Goal: Information Seeking & Learning: Learn about a topic

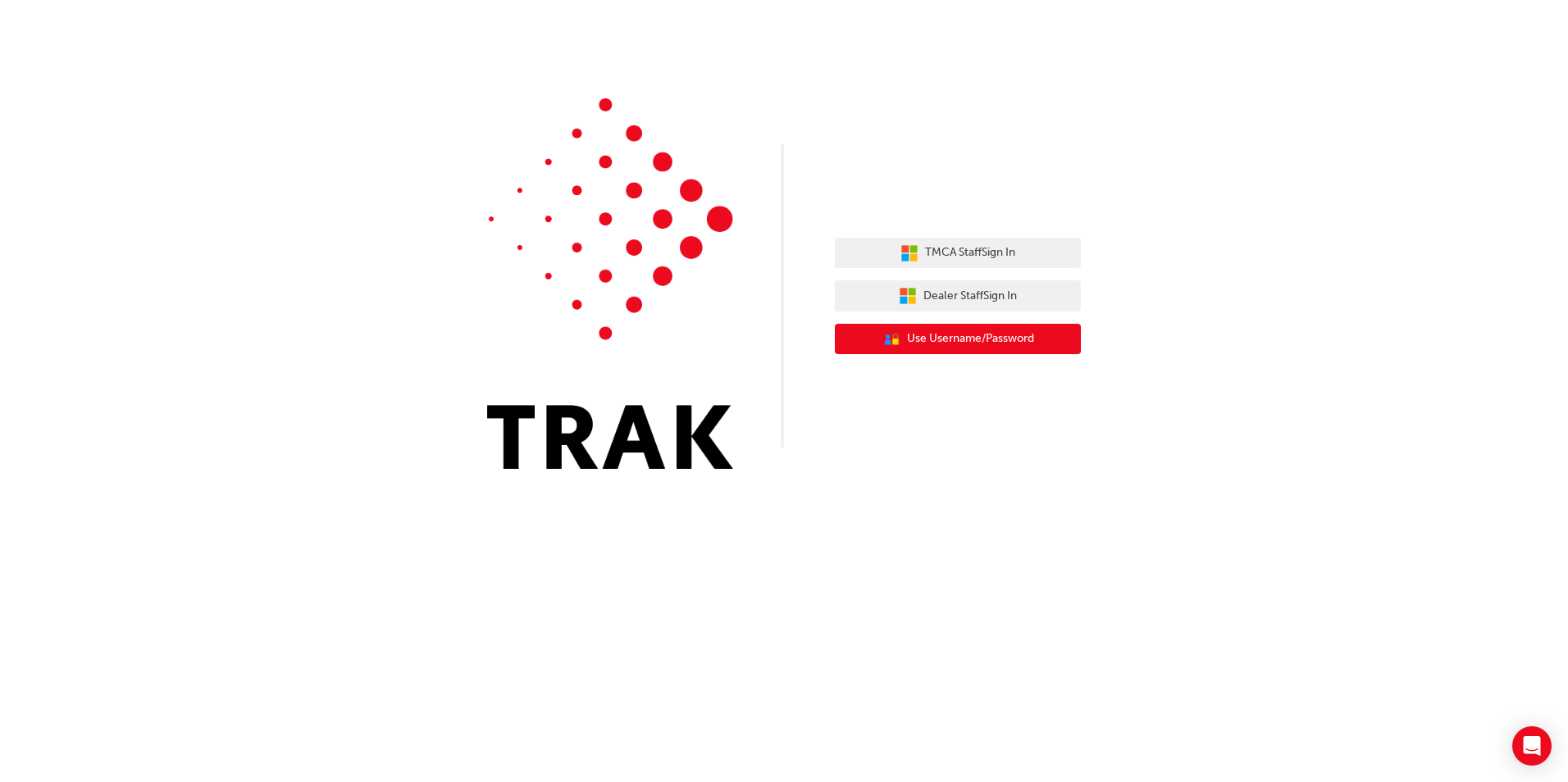
click at [963, 342] on span "Use Username/Password" at bounding box center [970, 339] width 127 height 19
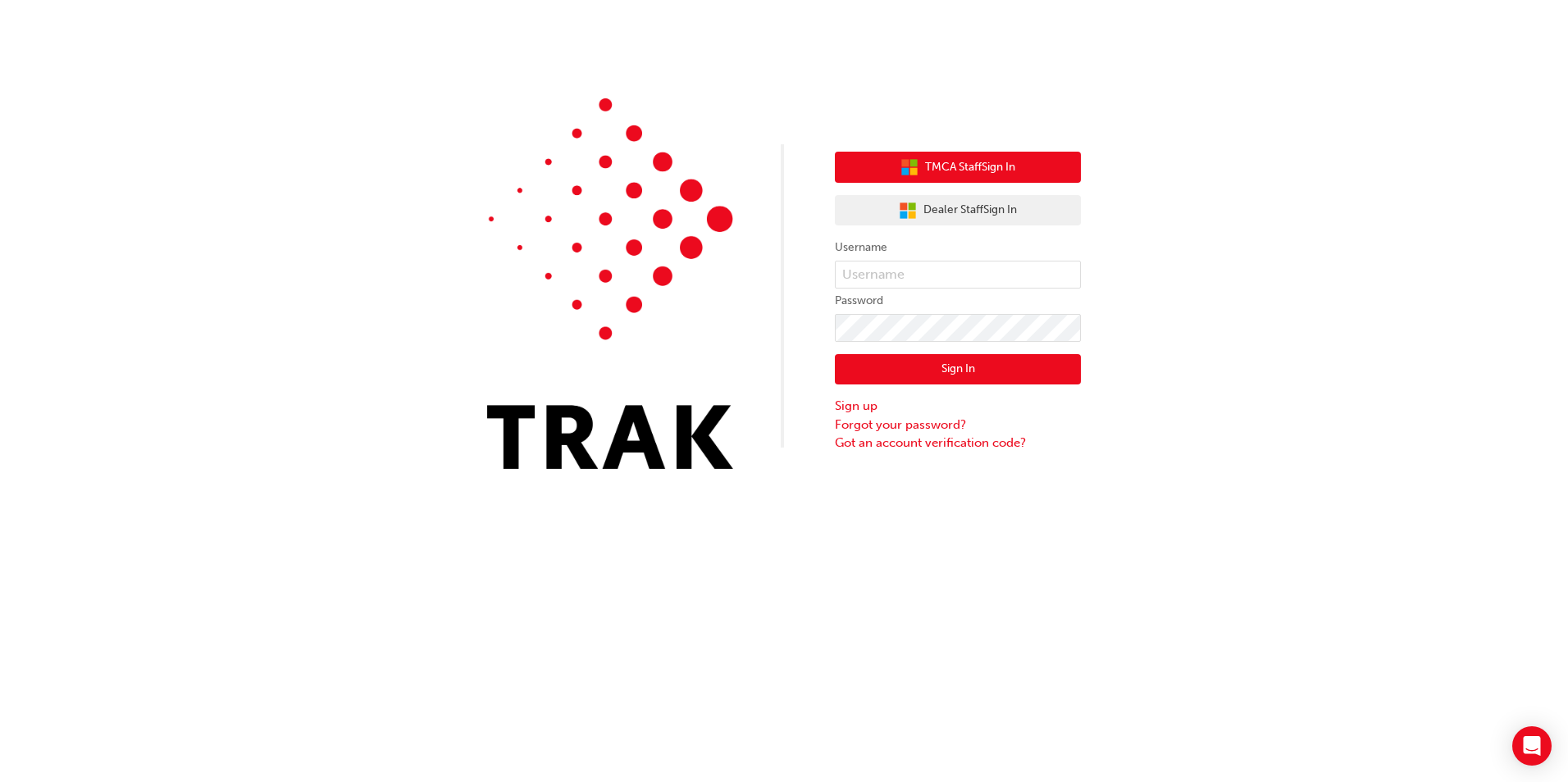
click at [1020, 161] on button "TMCA Staff Sign In" at bounding box center [958, 168] width 246 height 32
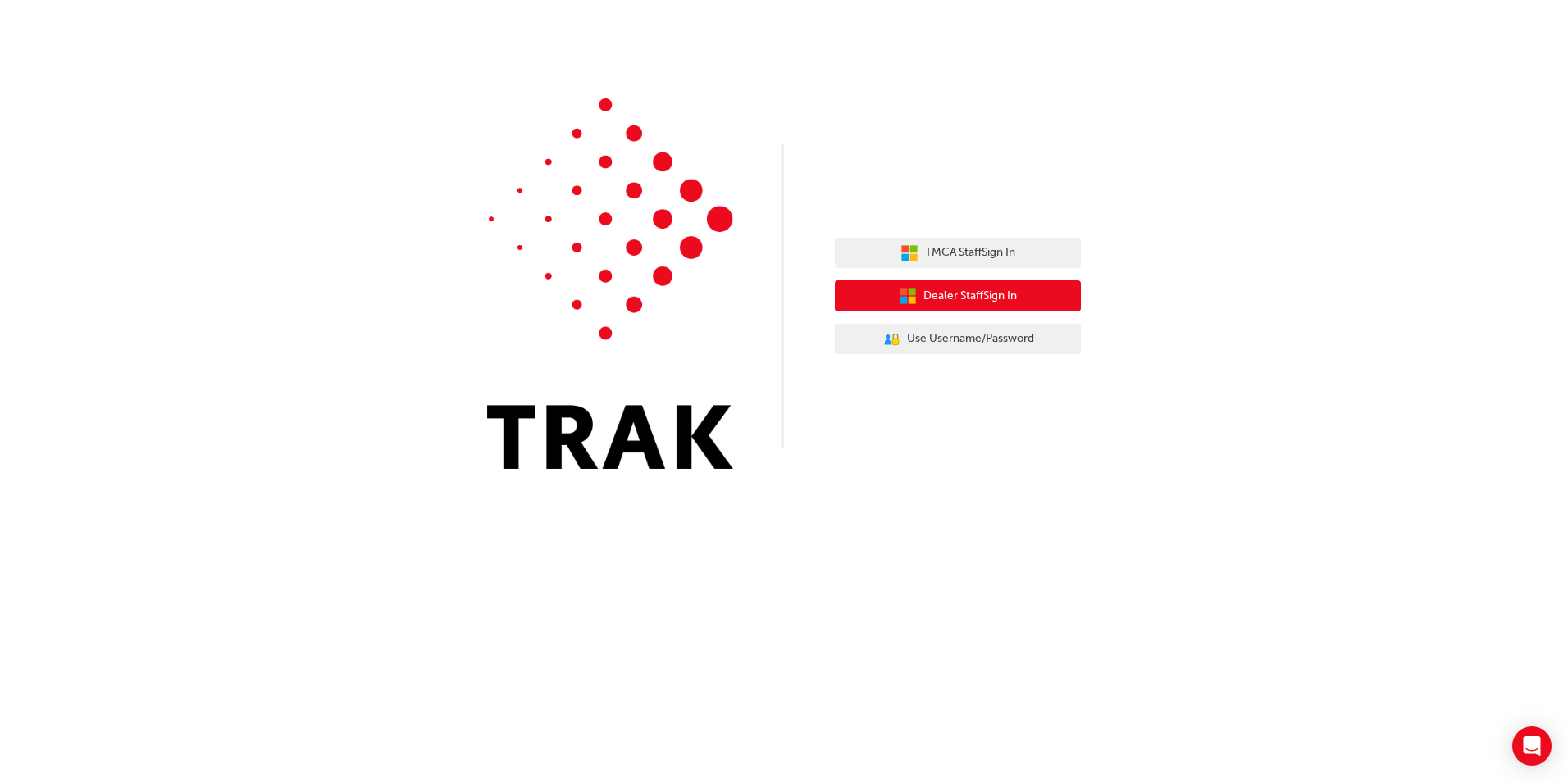
click at [983, 301] on span "Dealer Staff Sign In" at bounding box center [970, 296] width 94 height 19
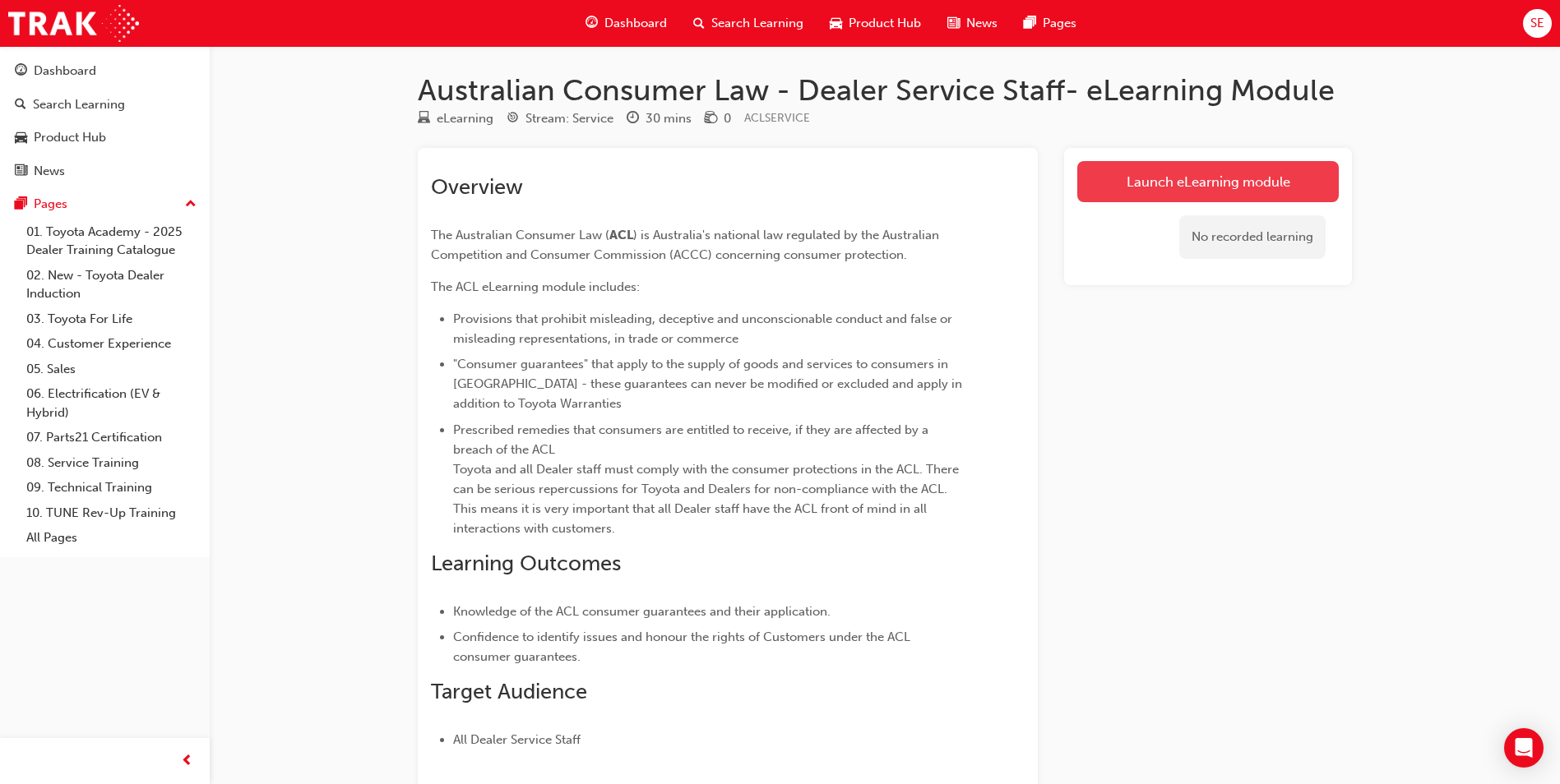
click at [1178, 198] on link "Launch eLearning module" at bounding box center [1207, 181] width 261 height 41
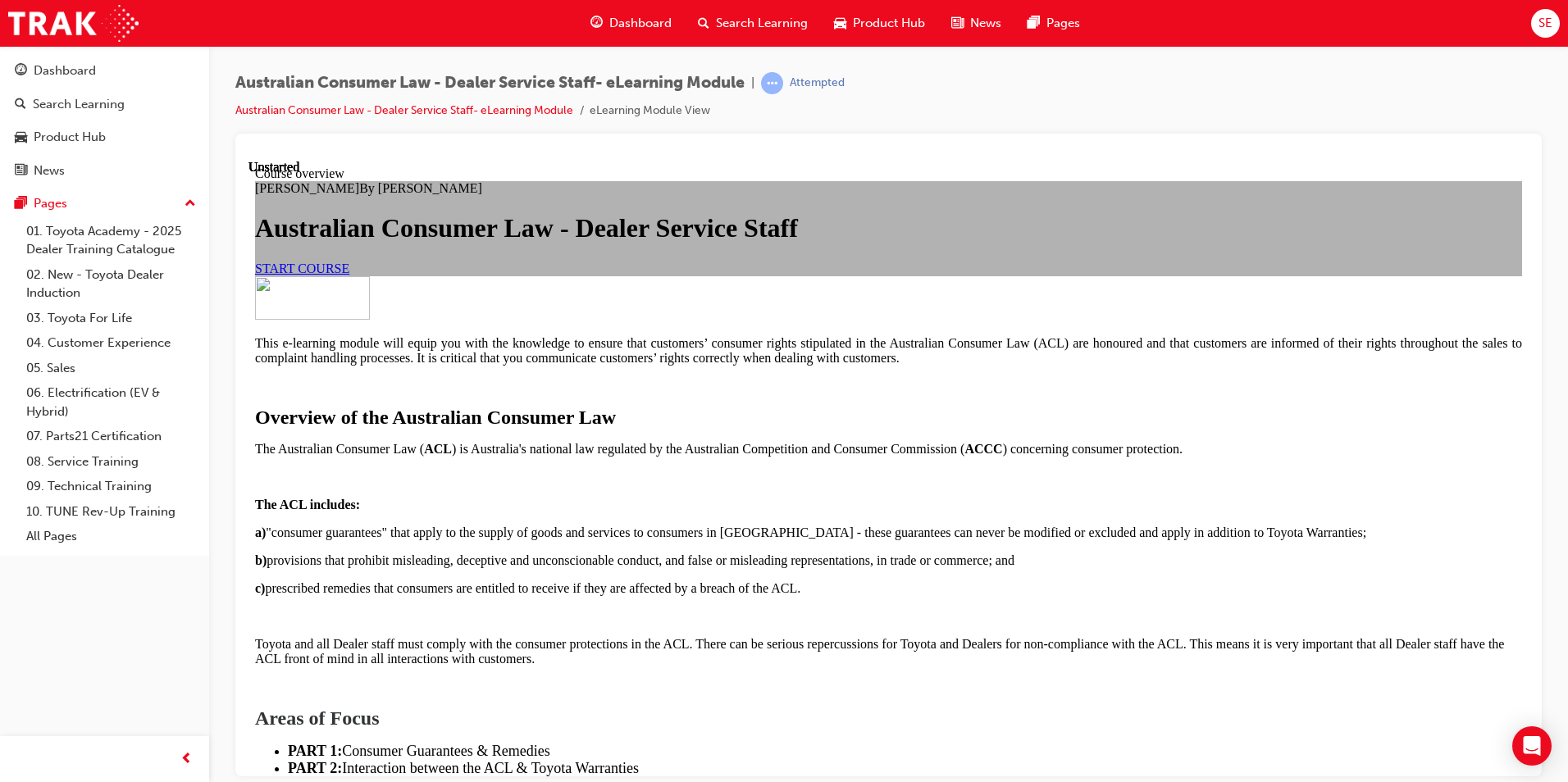
click at [350, 275] on span "START COURSE" at bounding box center [302, 267] width 95 height 14
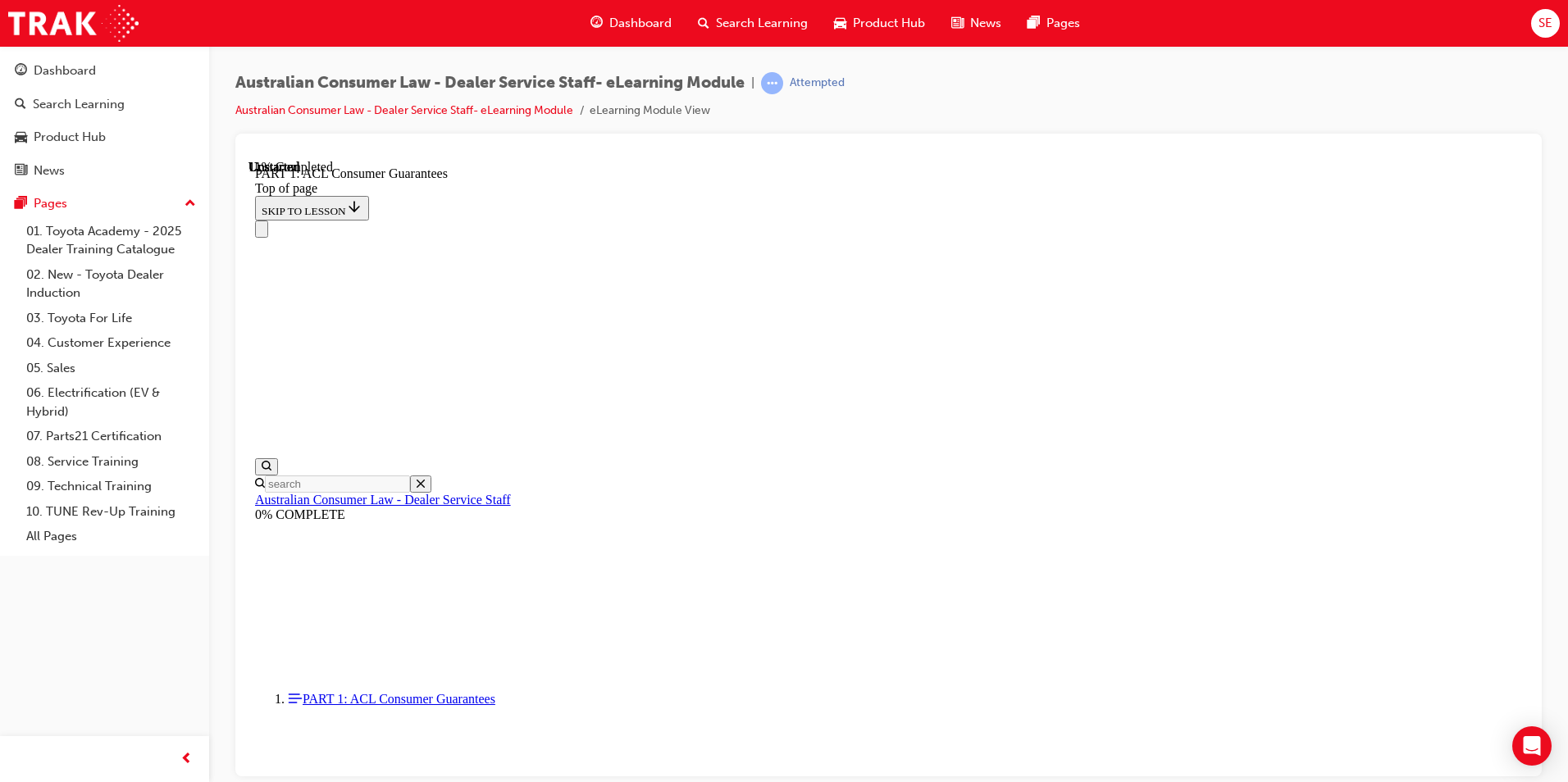
scroll to position [2692, 0]
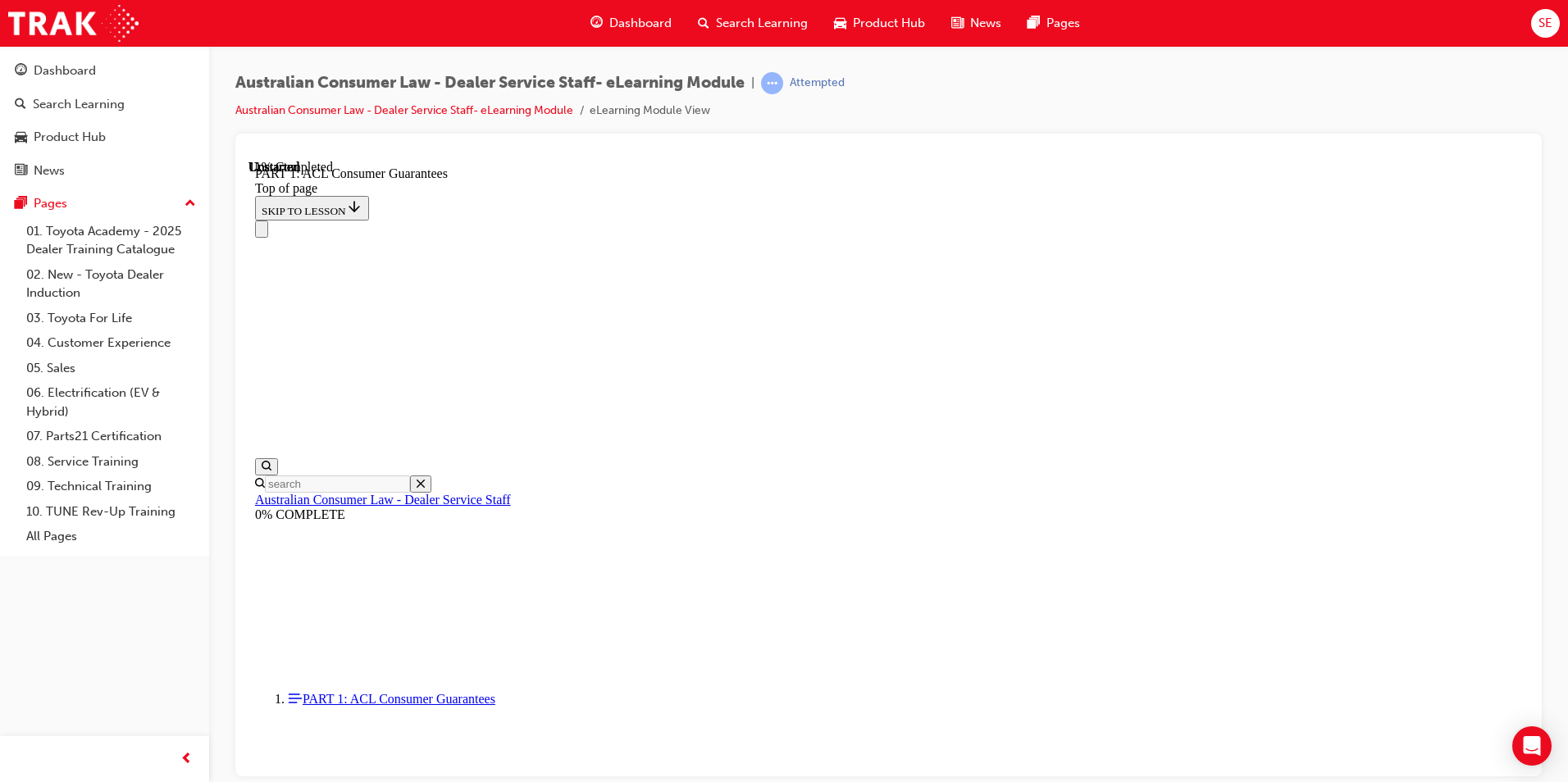
scroll to position [2567, 0]
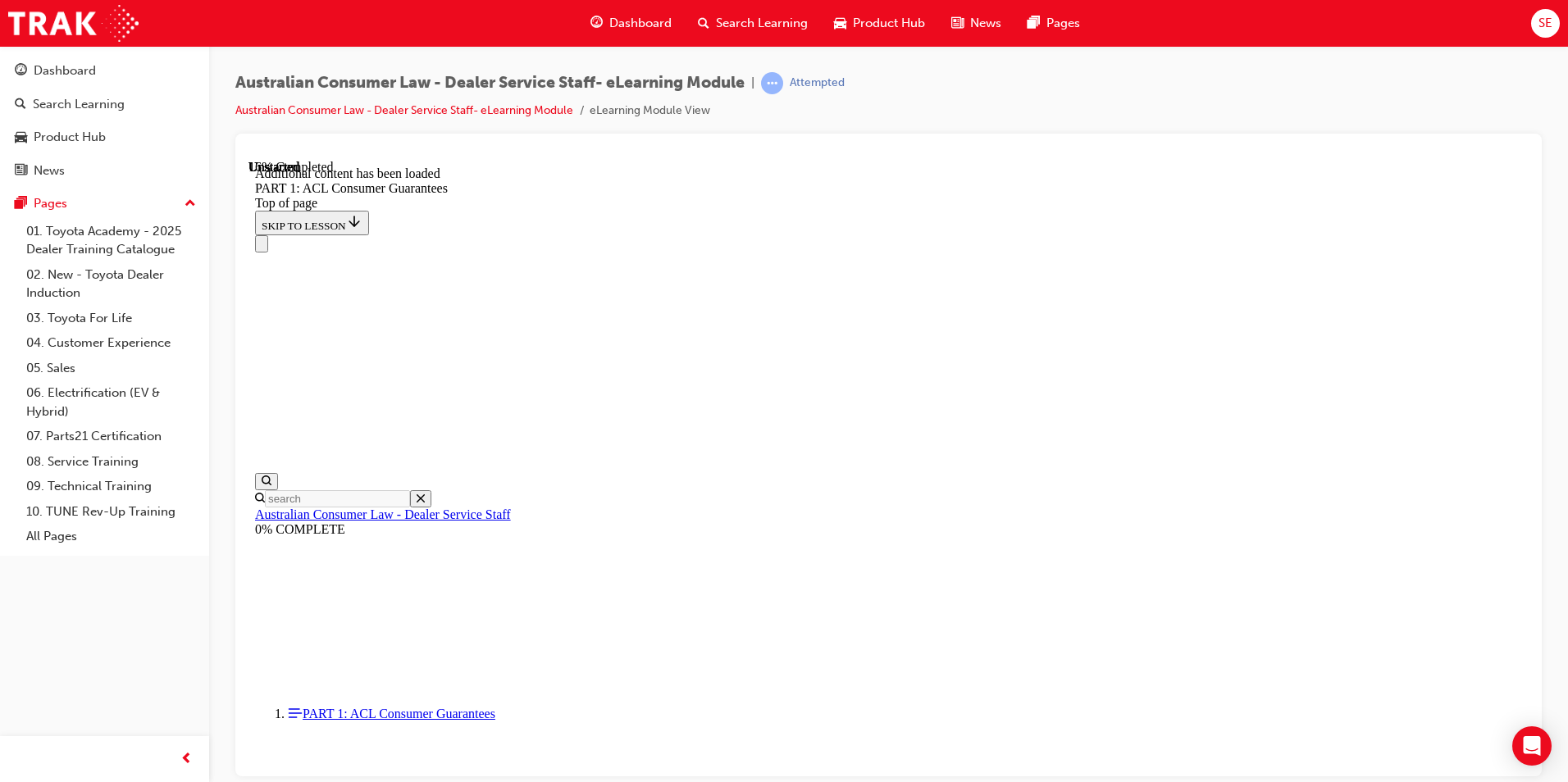
scroll to position [3133, 0]
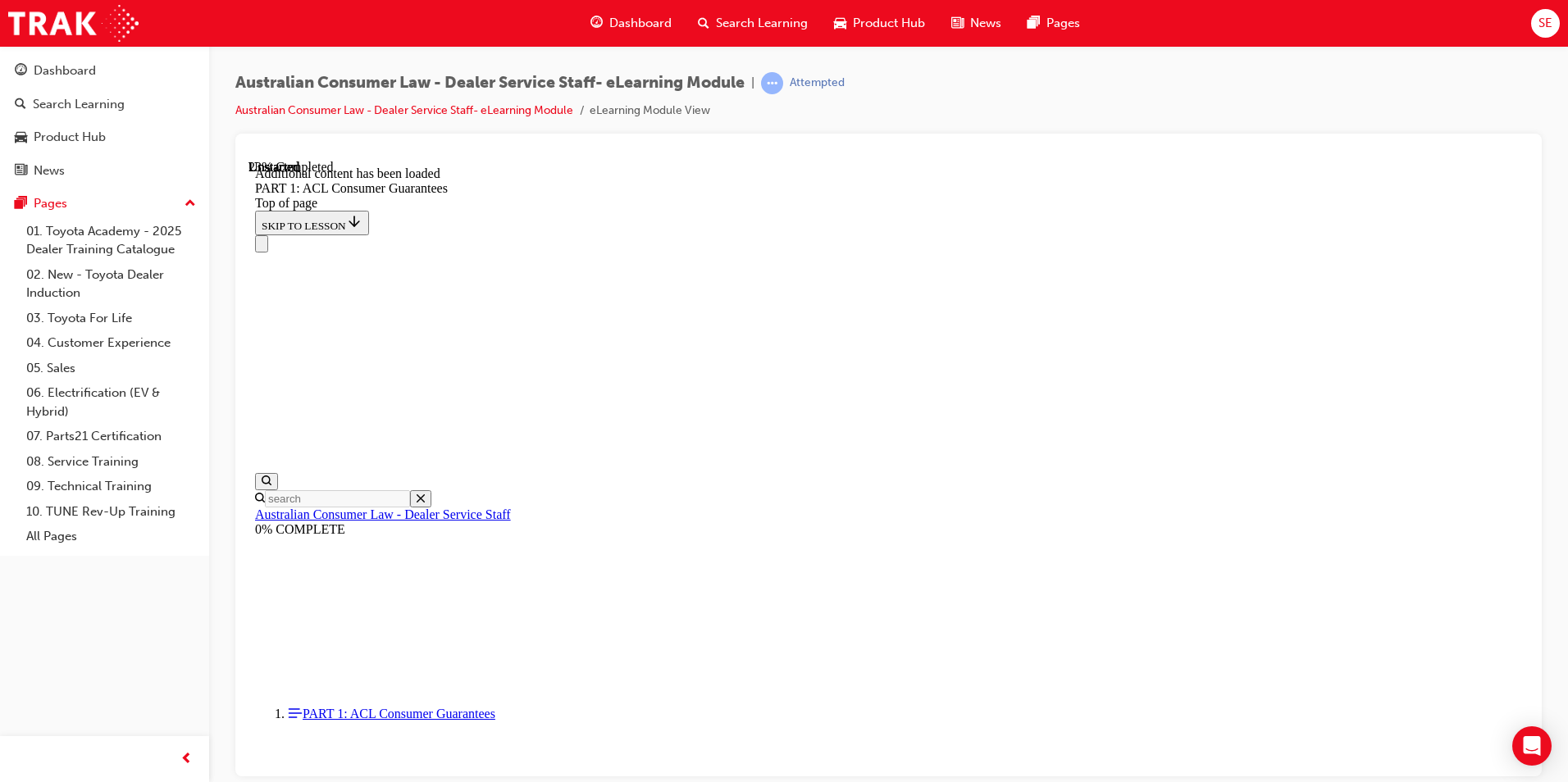
scroll to position [4266, 0]
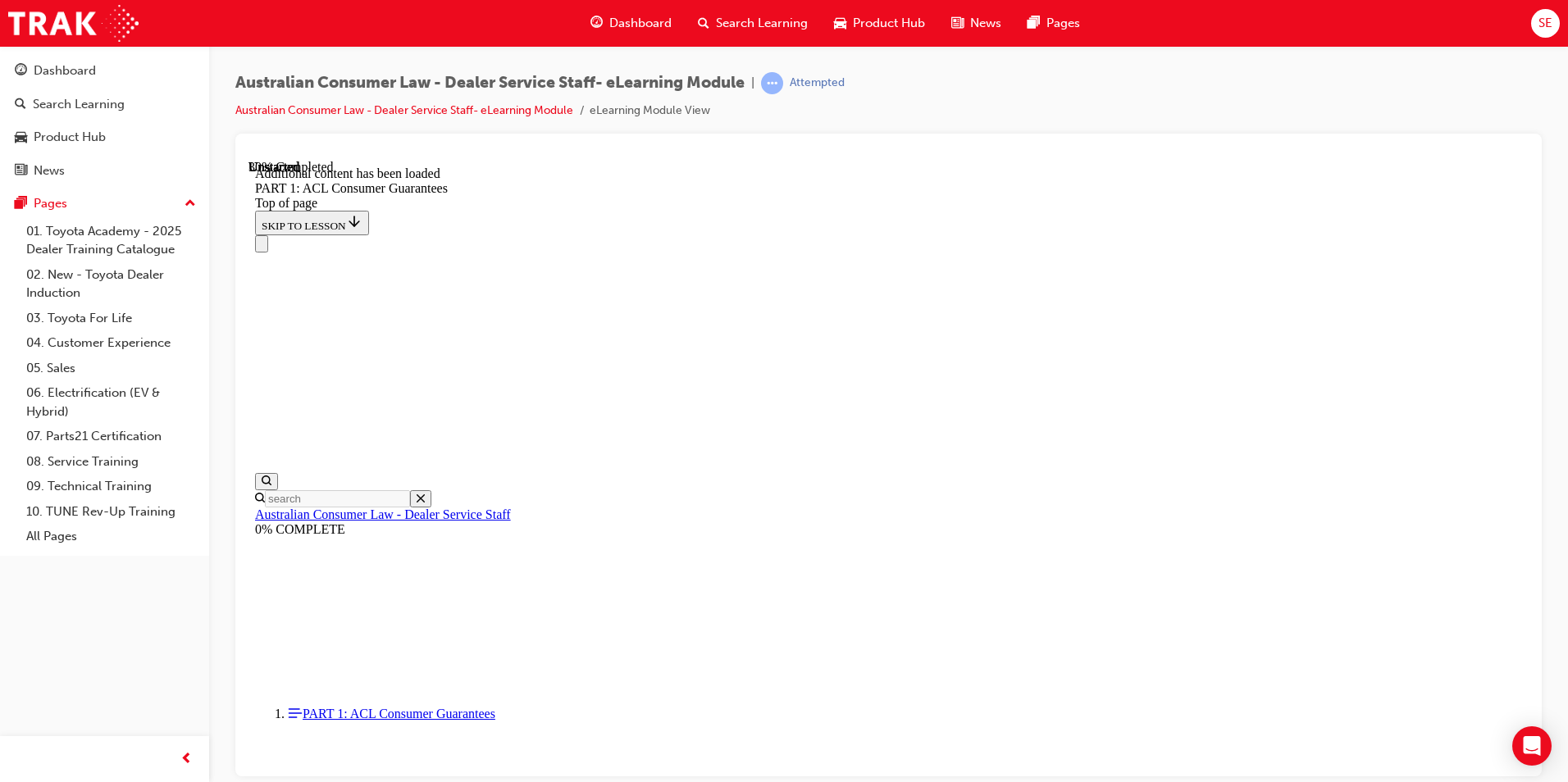
scroll to position [4485, 0]
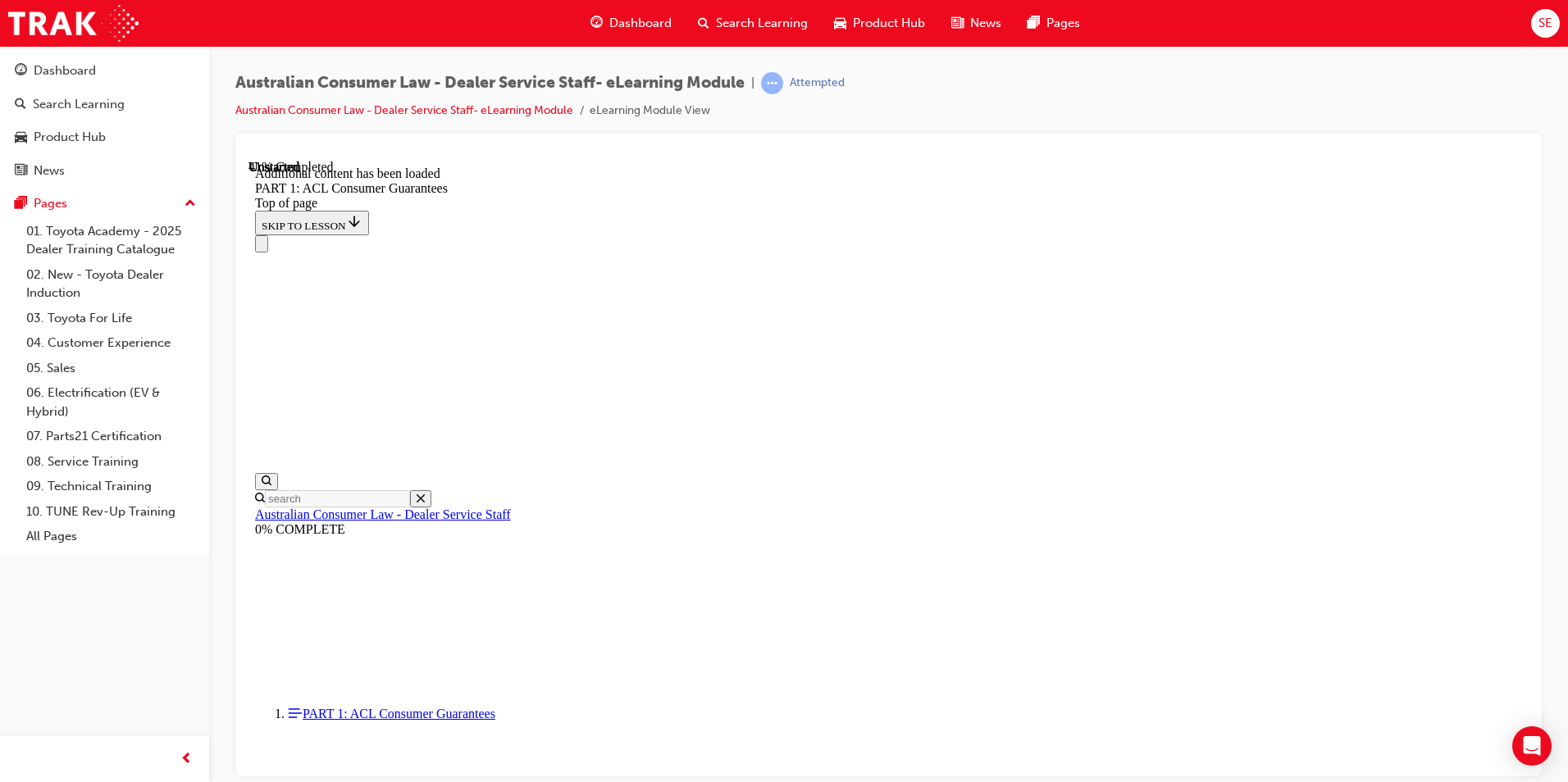
scroll to position [6224, 0]
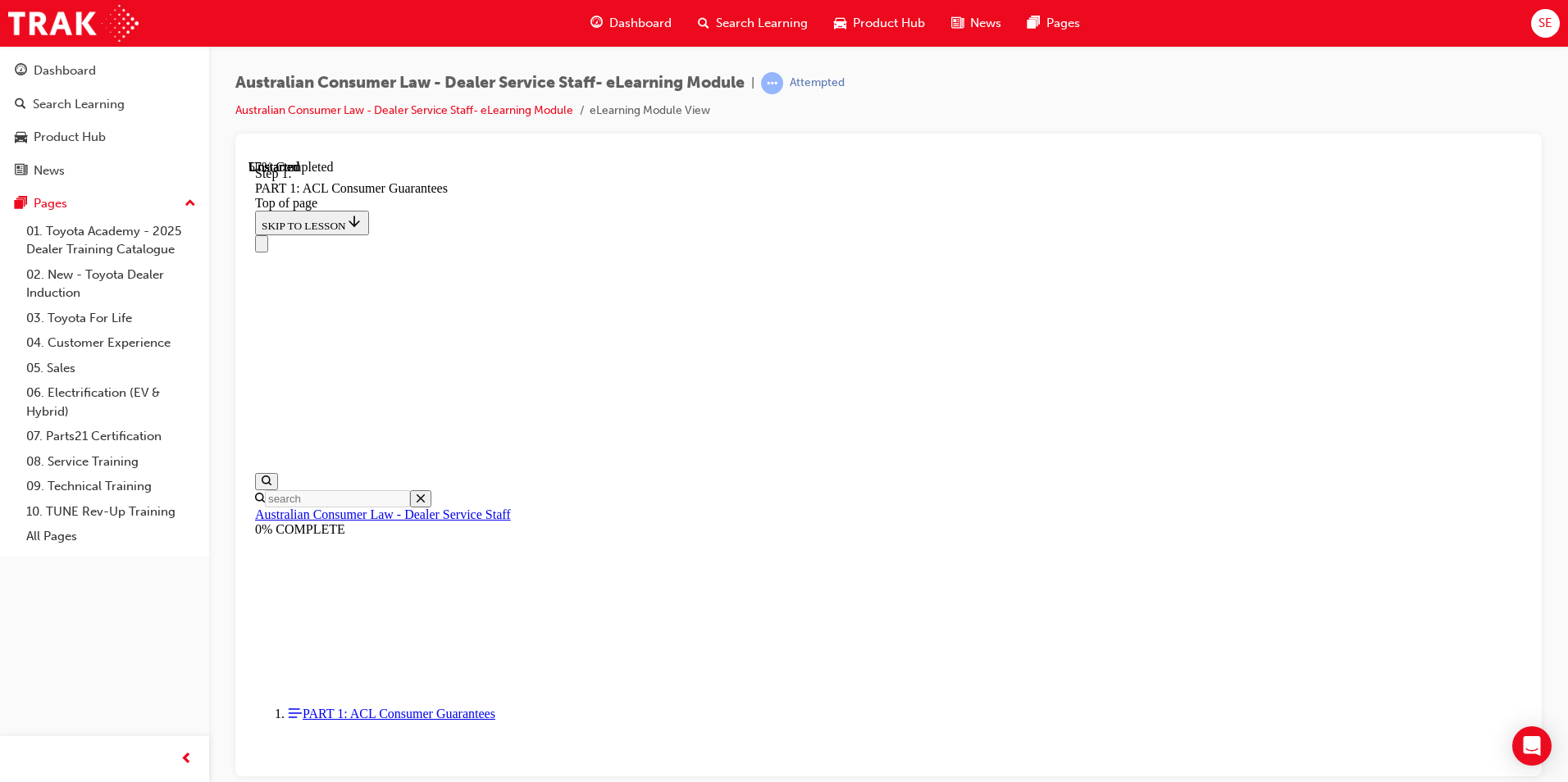
scroll to position [8045, 0]
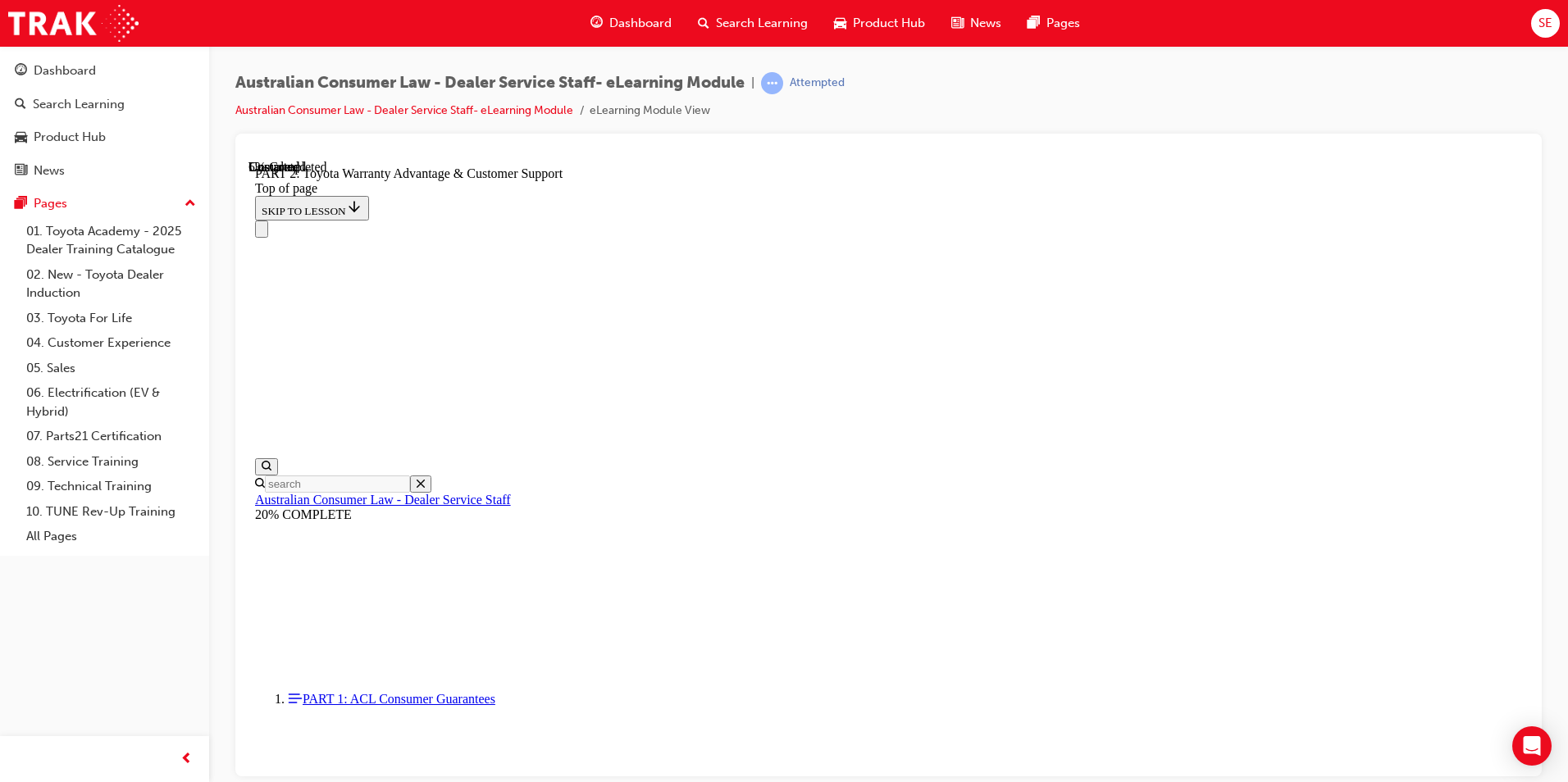
scroll to position [1209, 0]
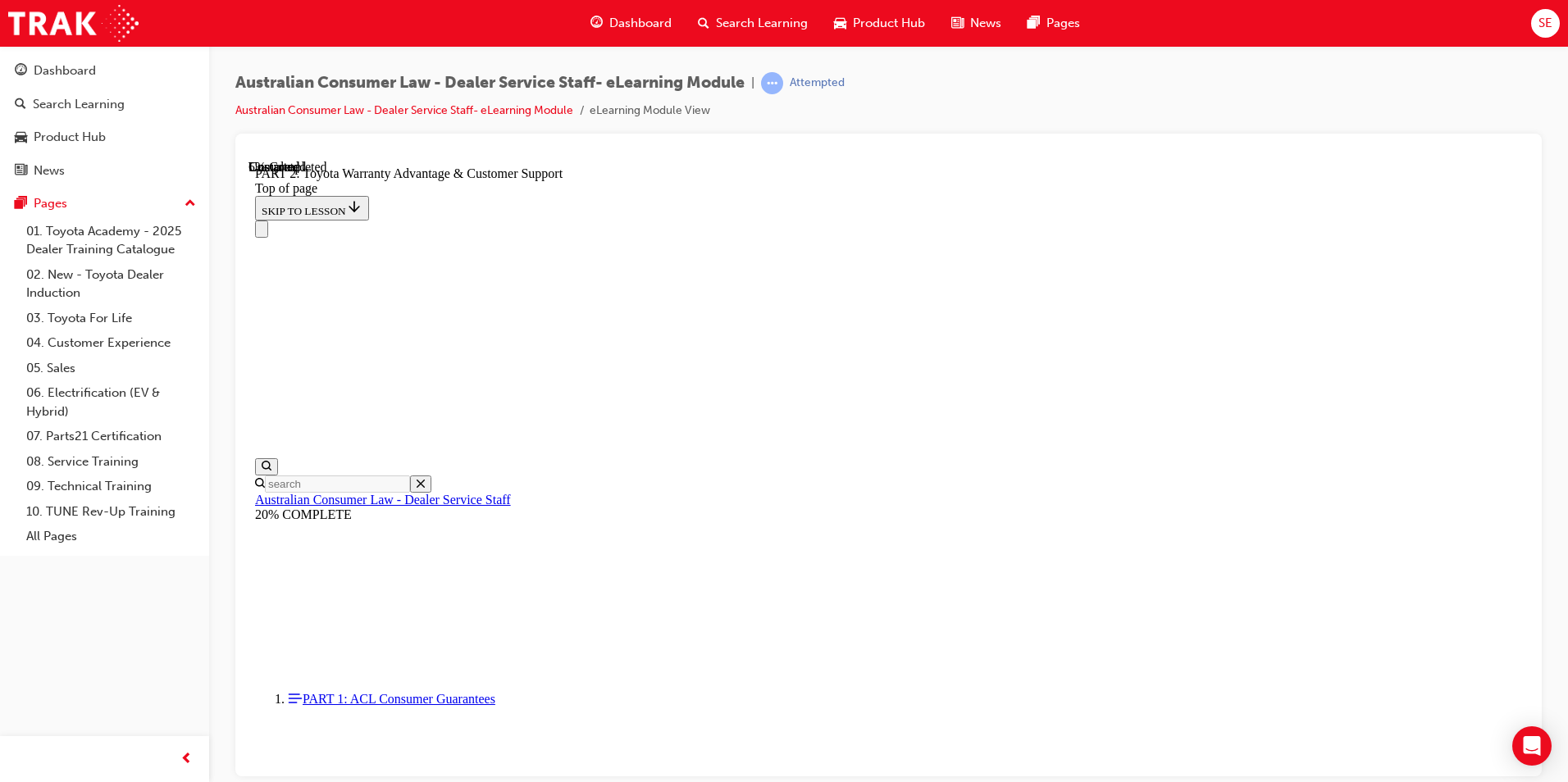
scroll to position [1083, 0]
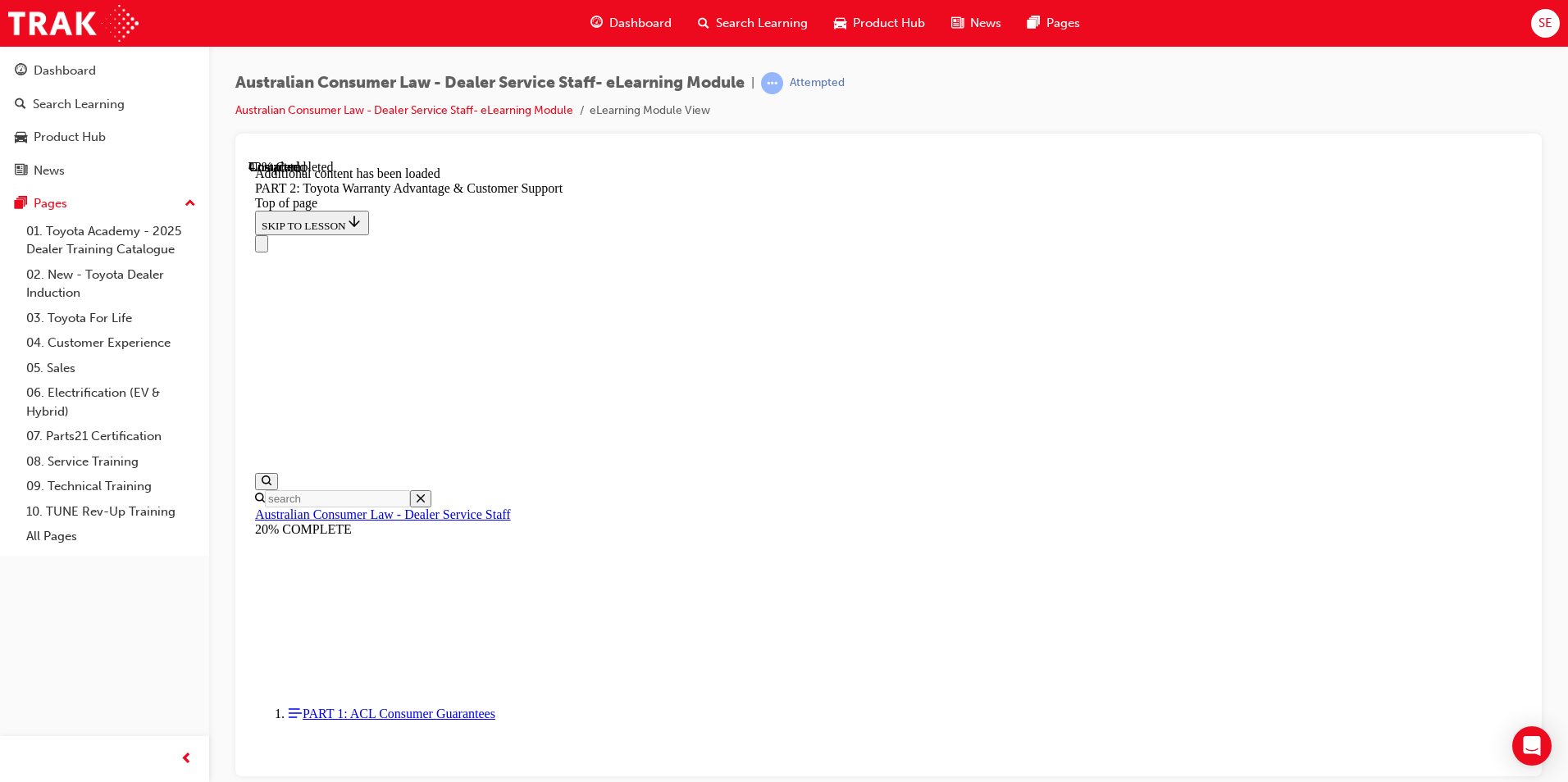
scroll to position [2895, 0]
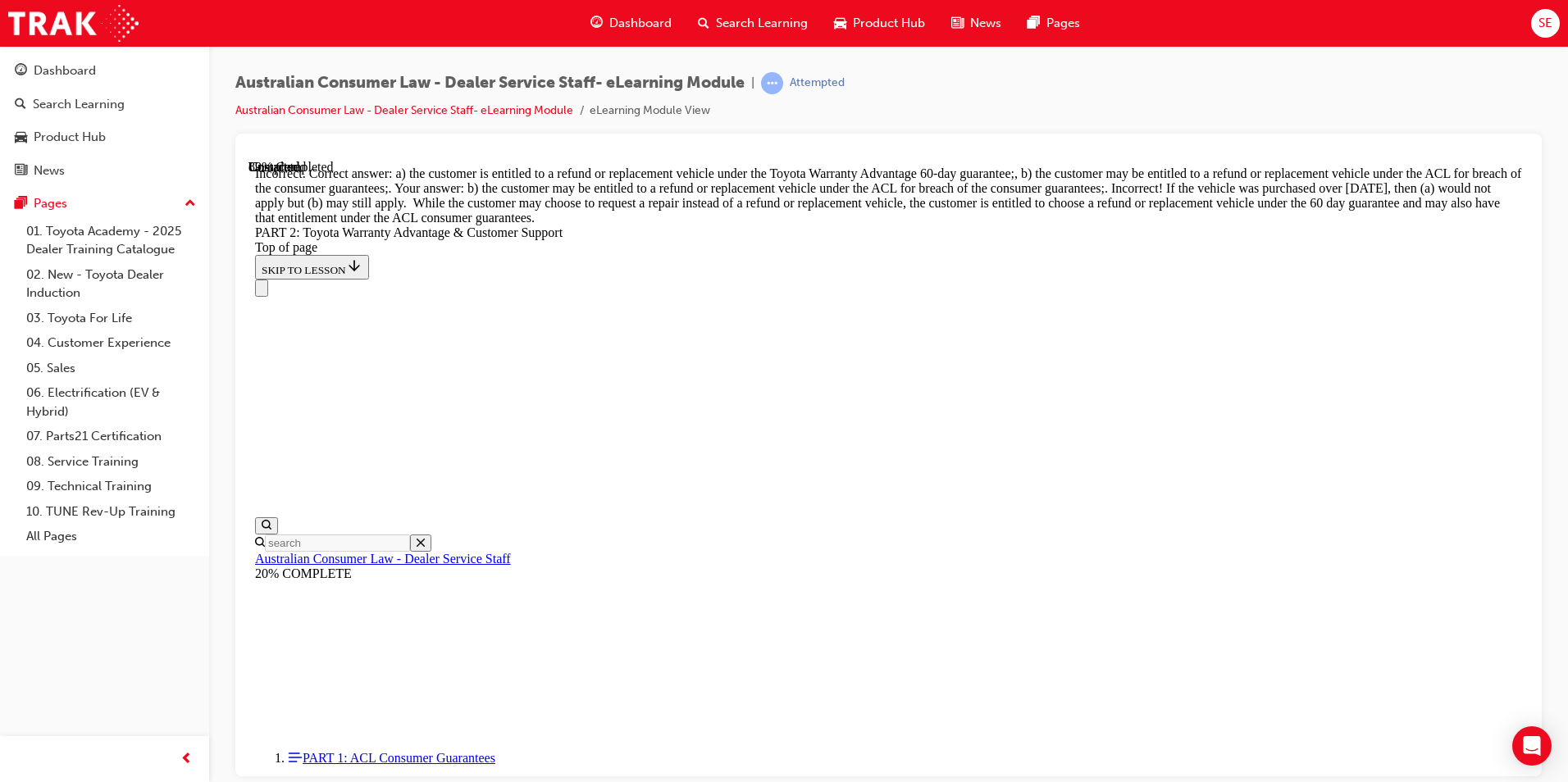
scroll to position [5942, 0]
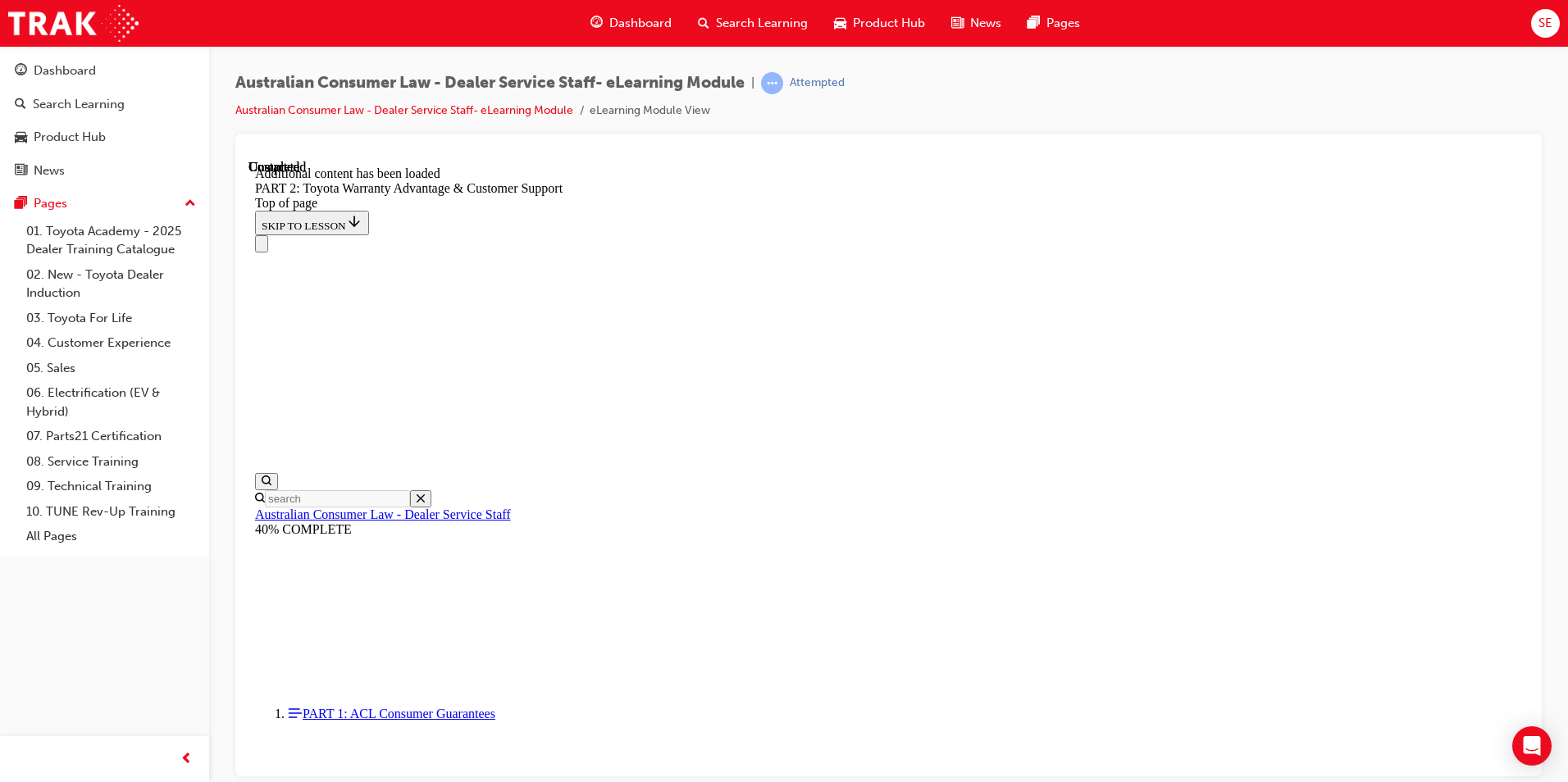
scroll to position [6801, 0]
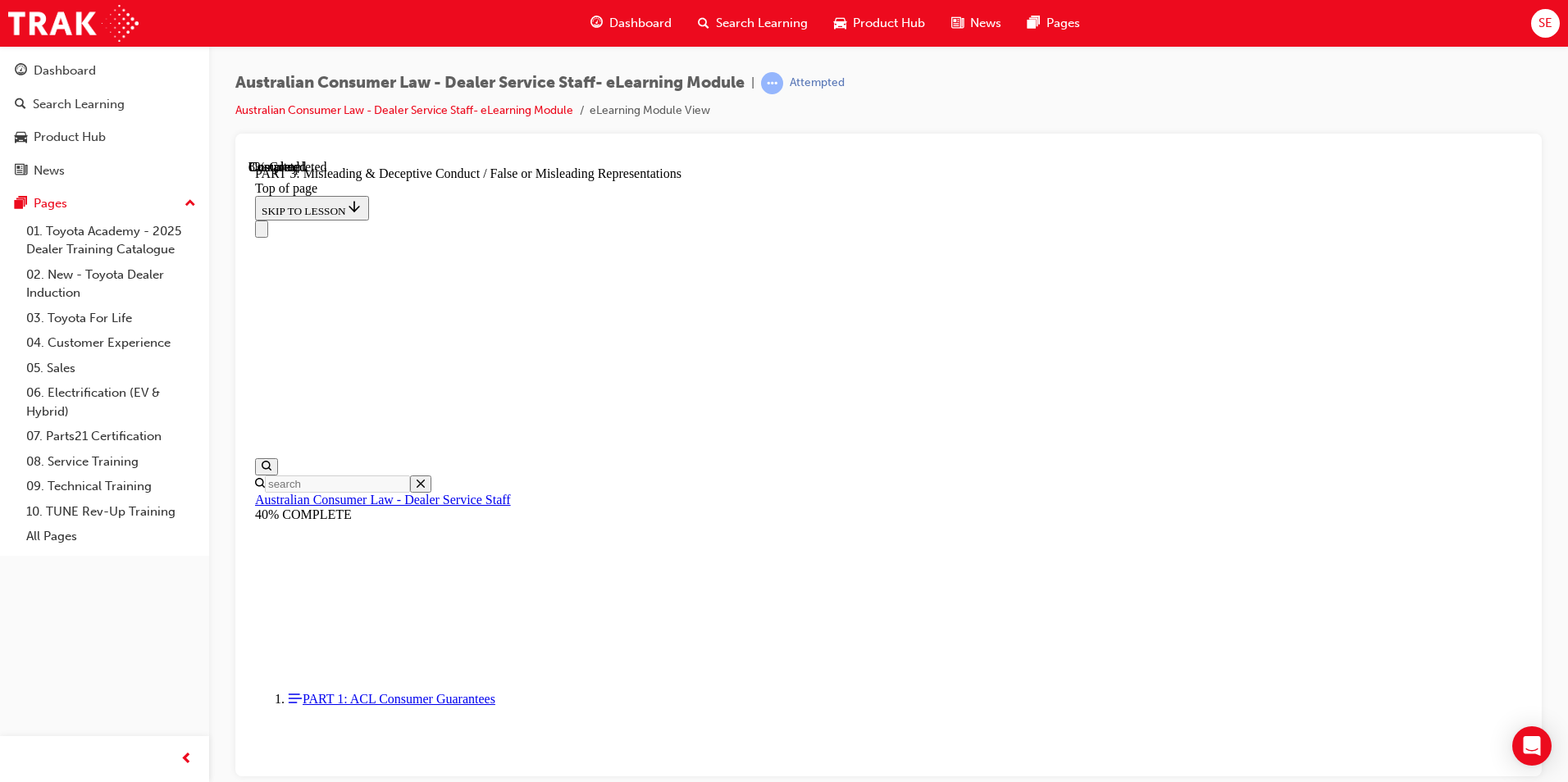
scroll to position [1117, 0]
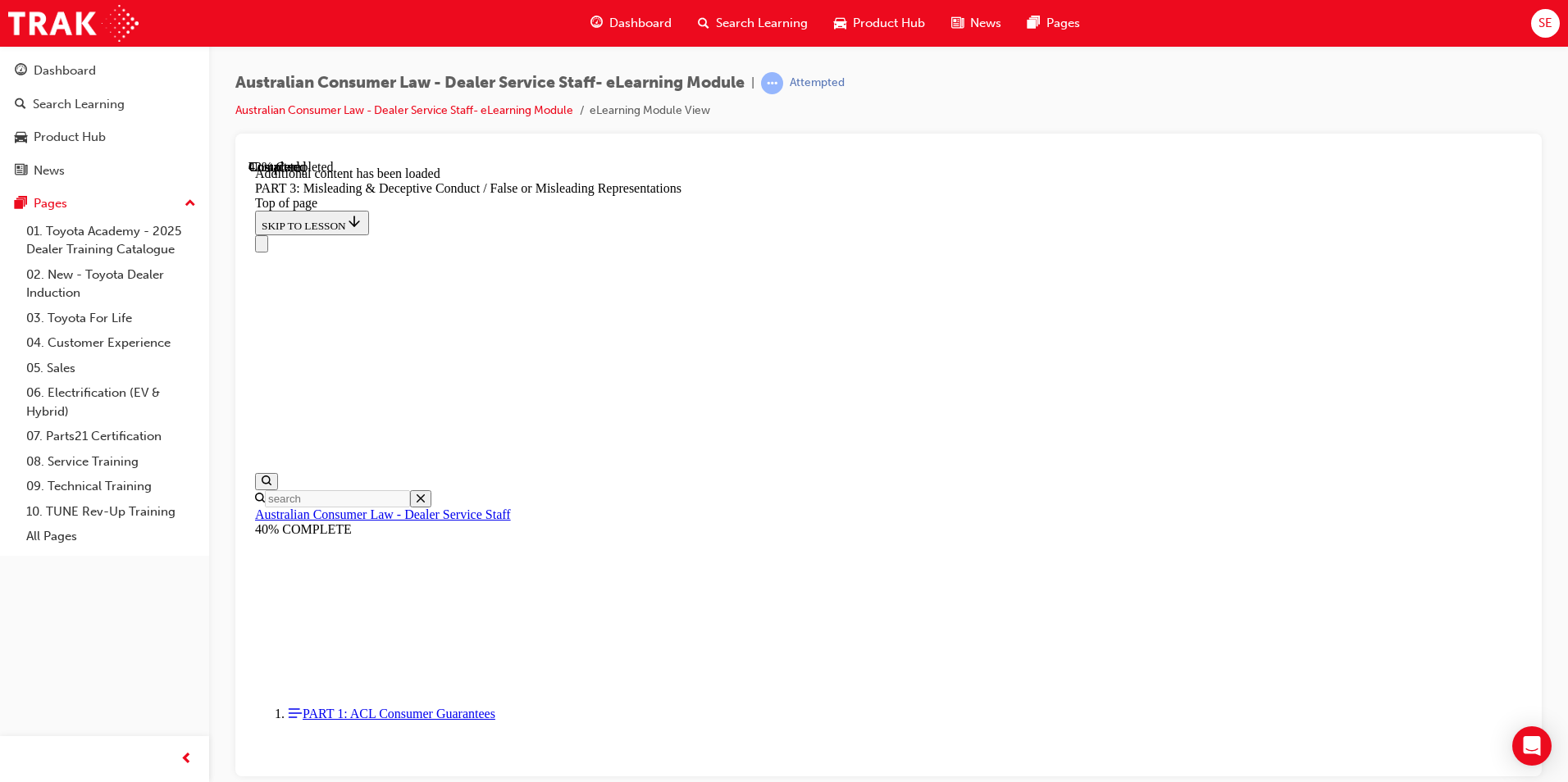
scroll to position [3842, 0]
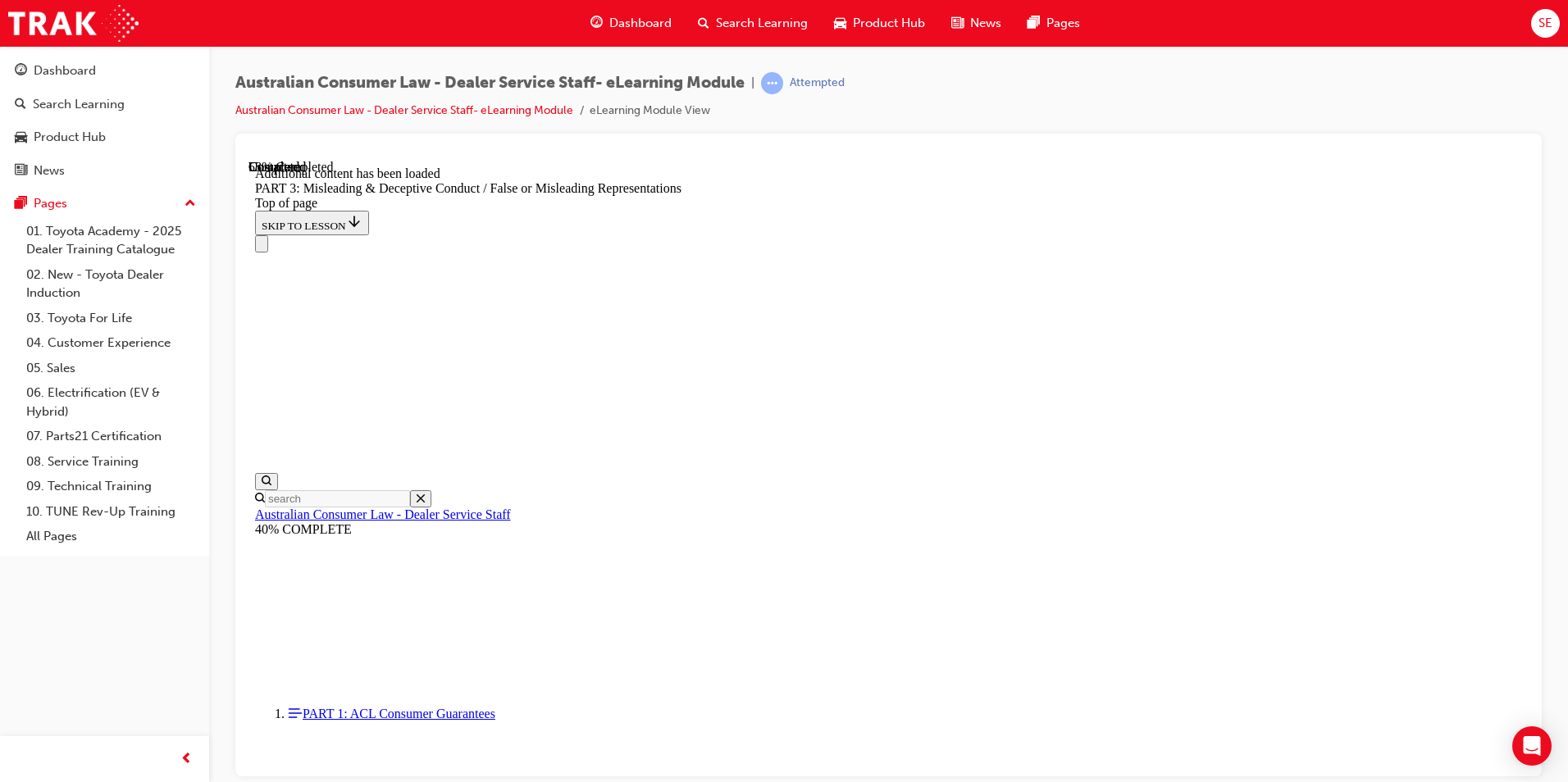
scroll to position [4754, 0]
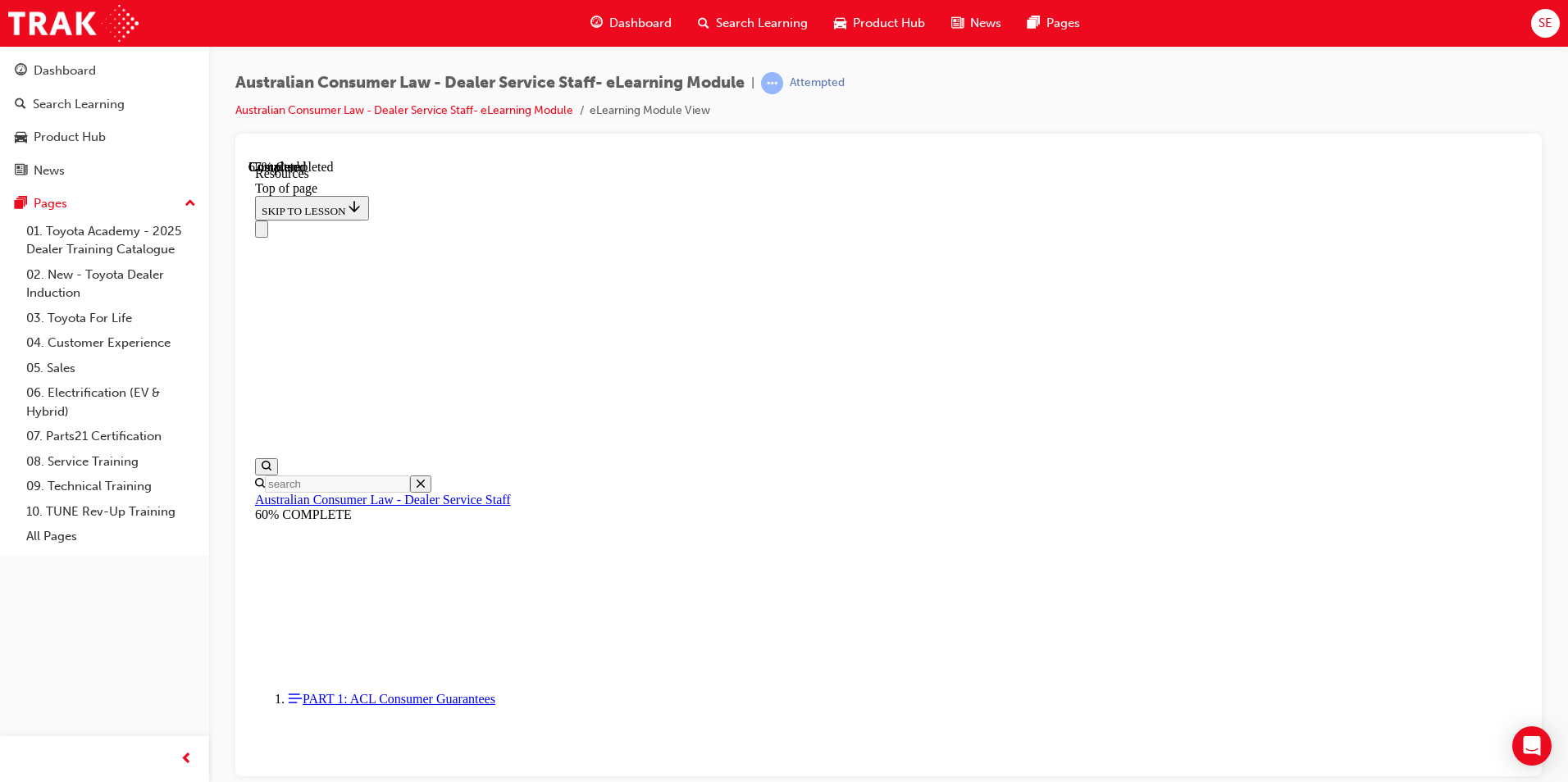
scroll to position [757, 0]
click at [181, 756] on span "prev-icon" at bounding box center [186, 760] width 12 height 20
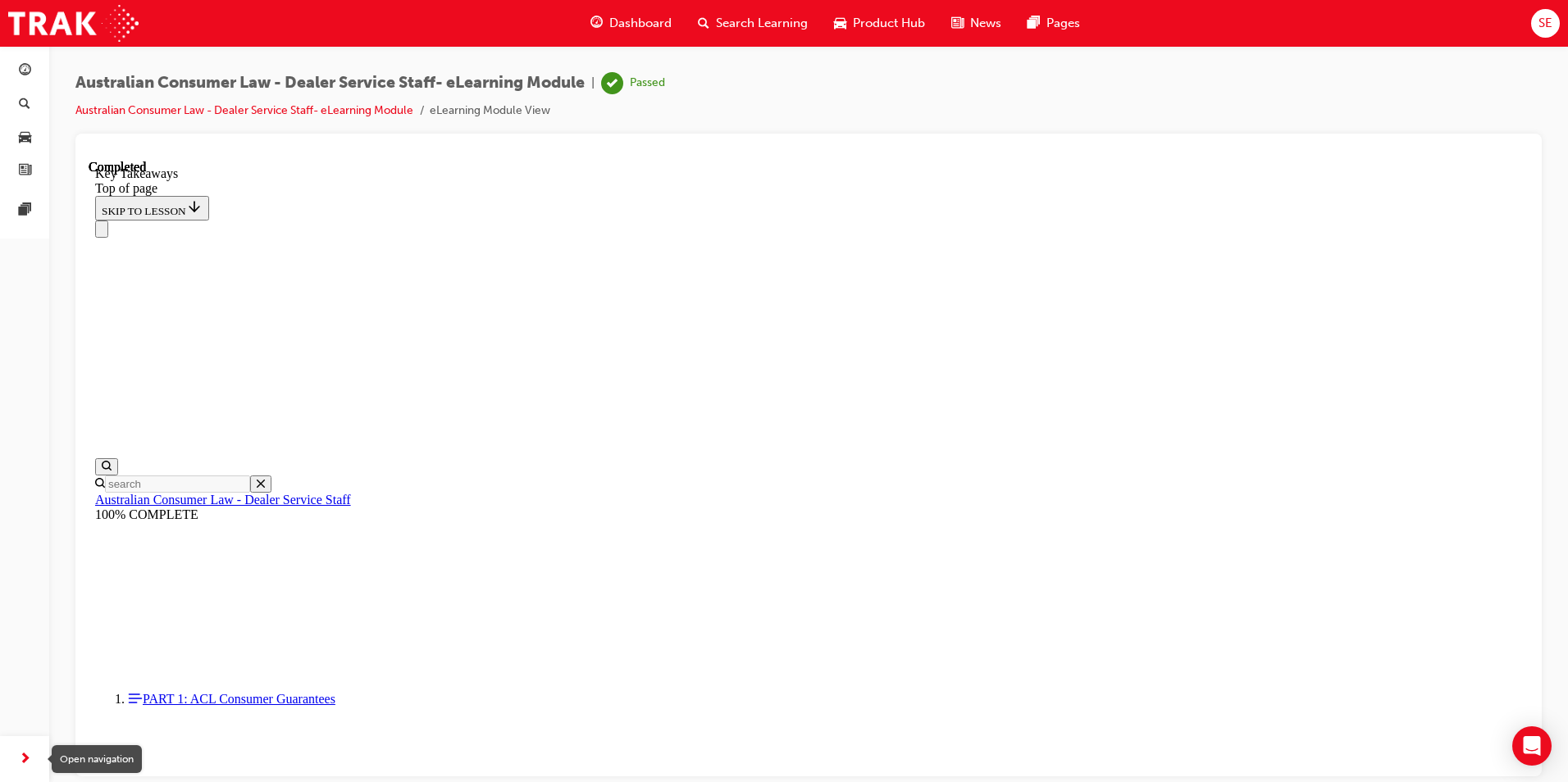
click at [16, 755] on div "button" at bounding box center [24, 759] width 32 height 32
